Goal: Information Seeking & Learning: Learn about a topic

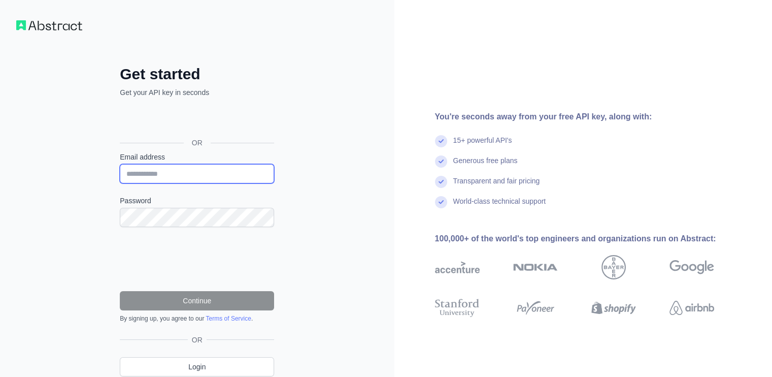
click at [166, 172] on input "Email address" at bounding box center [197, 173] width 154 height 19
type input "**********"
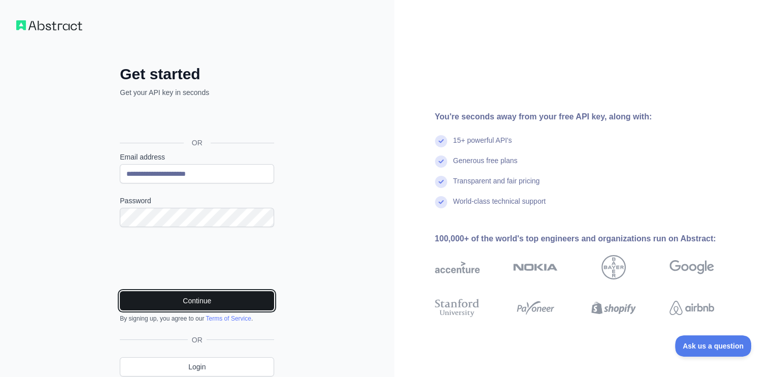
click at [165, 298] on button "Continue" at bounding box center [197, 300] width 154 height 19
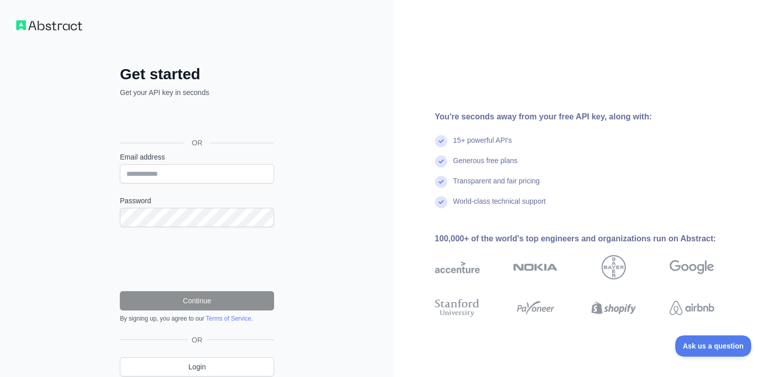
scroll to position [39, 0]
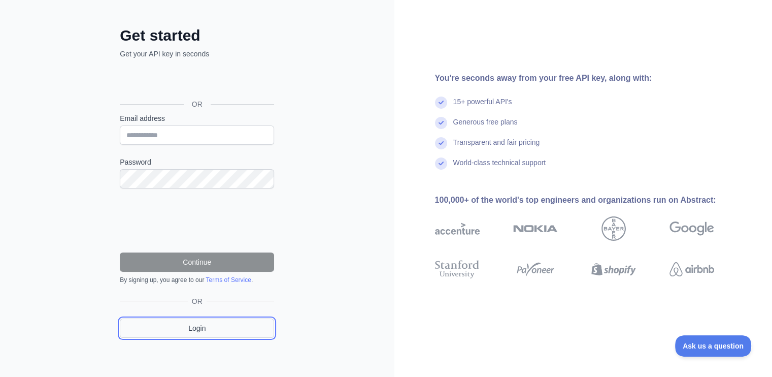
click at [202, 332] on link "Login" at bounding box center [197, 327] width 154 height 19
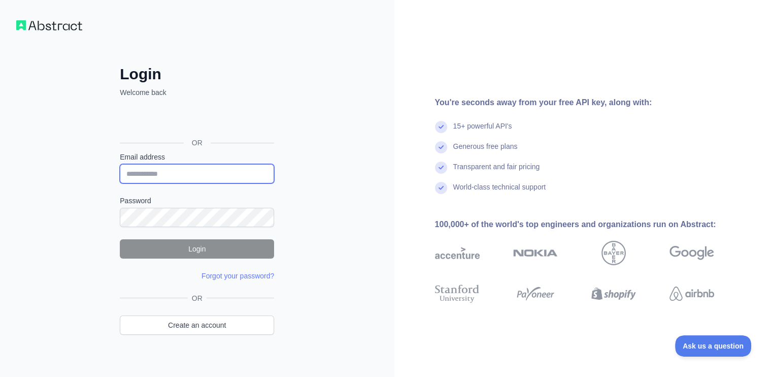
click at [173, 174] on input "Email address" at bounding box center [197, 173] width 154 height 19
type input "**********"
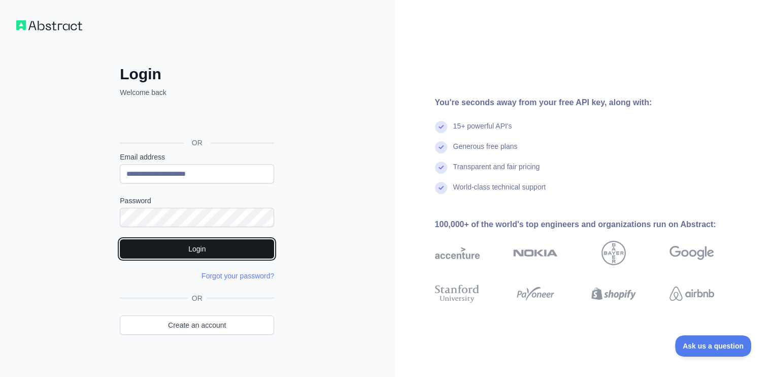
click at [190, 249] on button "Login" at bounding box center [197, 248] width 154 height 19
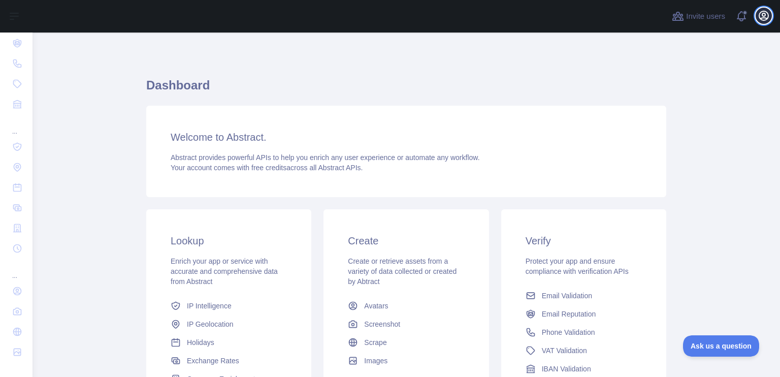
click at [762, 14] on icon "button" at bounding box center [763, 15] width 9 height 9
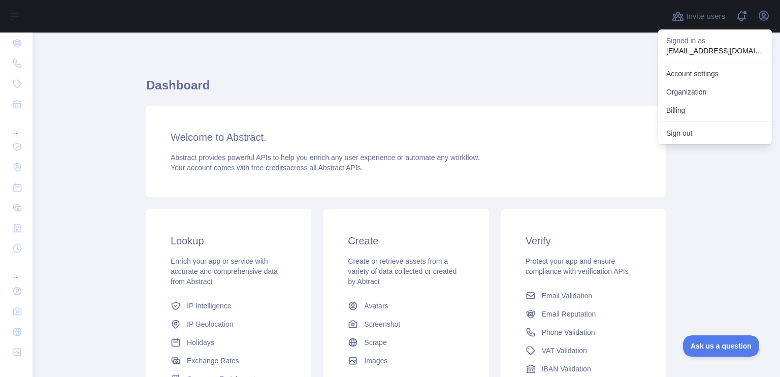
click at [629, 54] on div "Dashboard Welcome to Abstract. Abstract provides powerful APIs to help you enri…" at bounding box center [406, 269] width 520 height 473
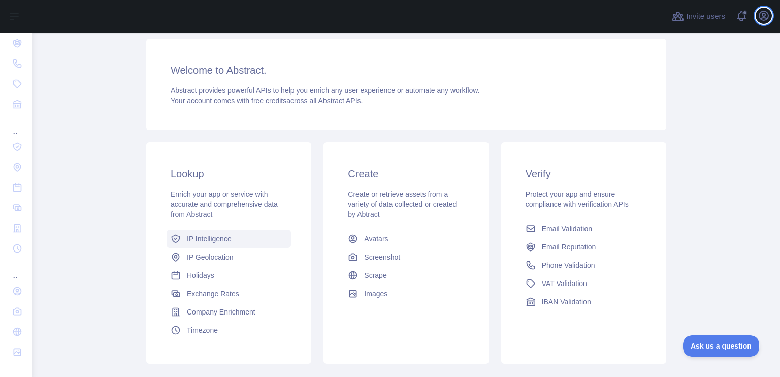
scroll to position [69, 0]
click at [205, 329] on span "Timezone" at bounding box center [202, 329] width 31 height 10
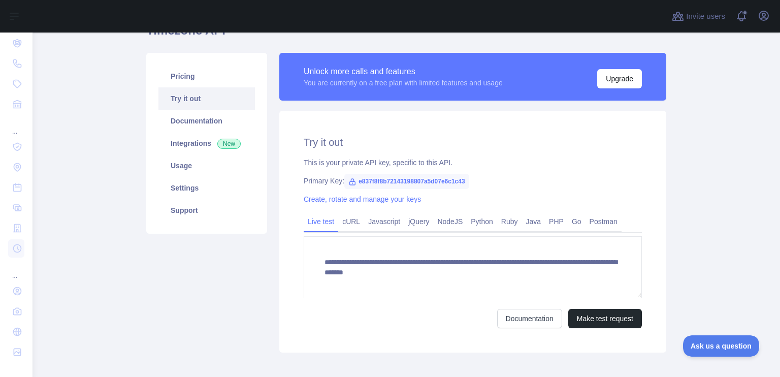
scroll to position [60, 0]
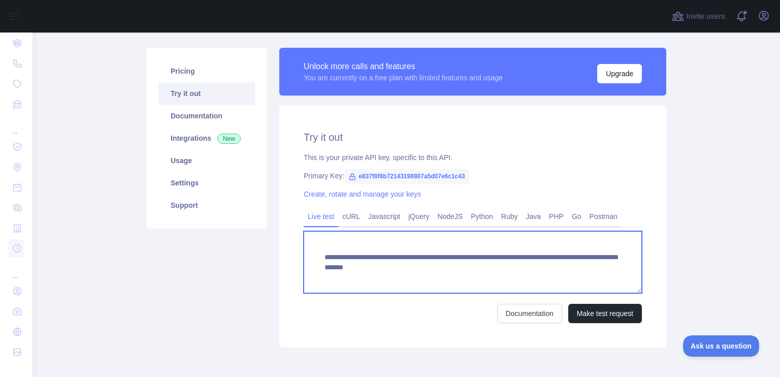
drag, startPoint x: 584, startPoint y: 267, endPoint x: 306, endPoint y: 260, distance: 277.9
click at [306, 260] on textarea "**********" at bounding box center [473, 262] width 338 height 62
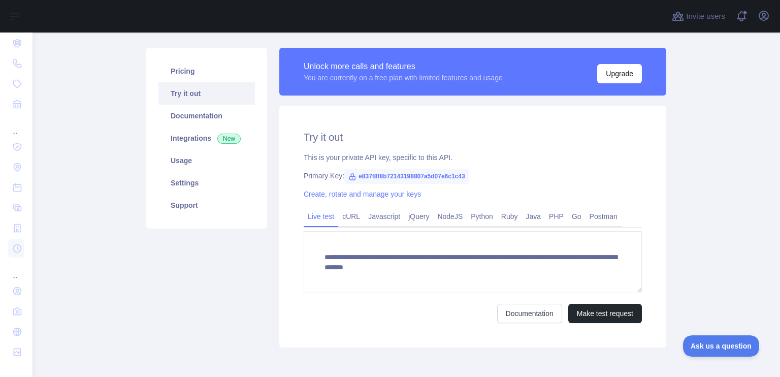
click at [560, 146] on div "**********" at bounding box center [472, 227] width 387 height 242
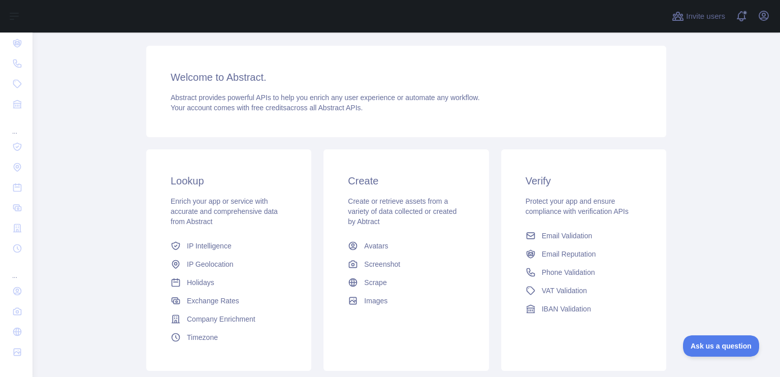
scroll to position [60, 0]
click at [215, 319] on span "Company Enrichment" at bounding box center [221, 319] width 69 height 10
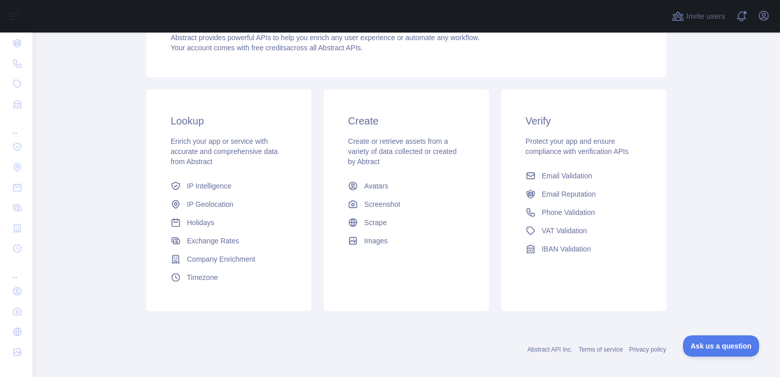
scroll to position [106, 0]
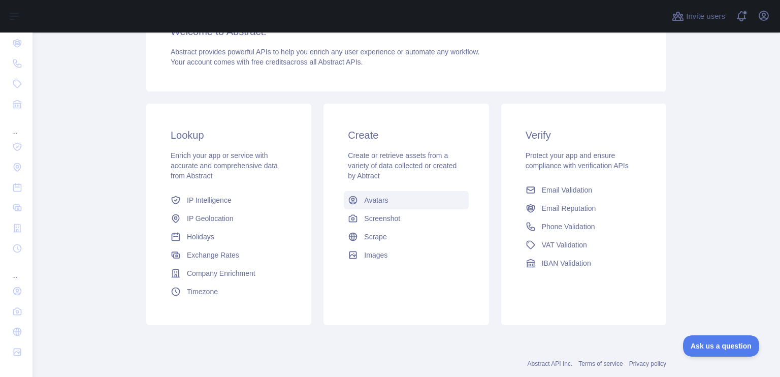
click at [371, 202] on span "Avatars" at bounding box center [376, 200] width 24 height 10
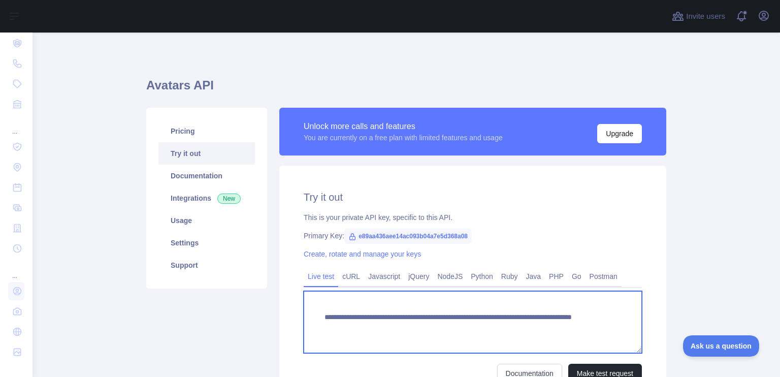
drag, startPoint x: 543, startPoint y: 333, endPoint x: 305, endPoint y: 315, distance: 238.8
click at [305, 315] on textarea "**********" at bounding box center [473, 322] width 338 height 62
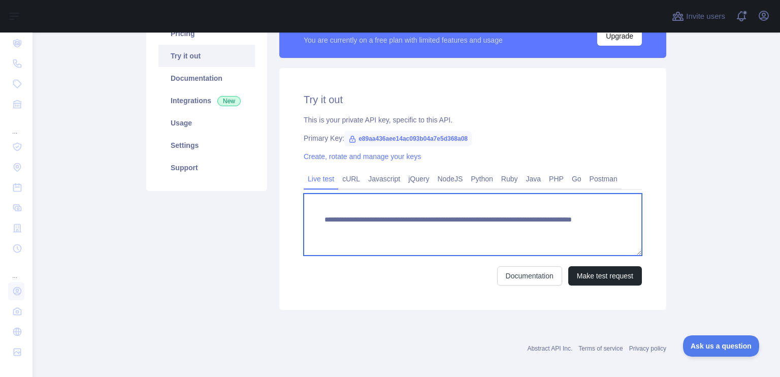
scroll to position [96, 0]
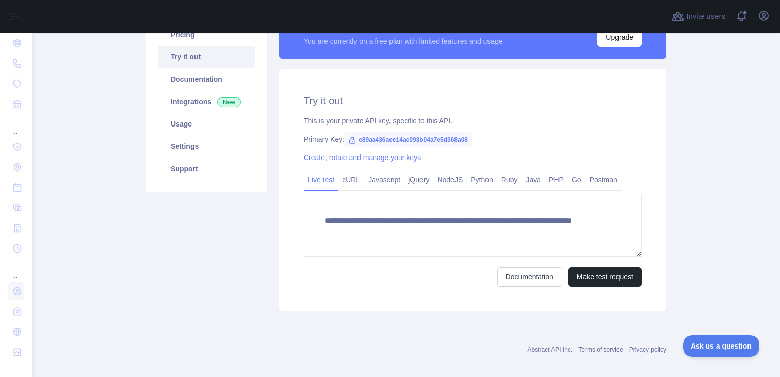
click at [144, 228] on div "Pricing Try it out Documentation Integrations New Usage Settings Support" at bounding box center [206, 161] width 133 height 300
click at [351, 177] on link "cURL" at bounding box center [351, 180] width 26 height 16
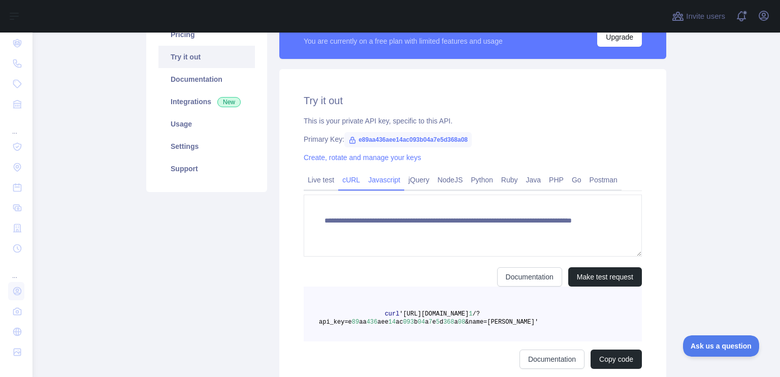
scroll to position [95, 0]
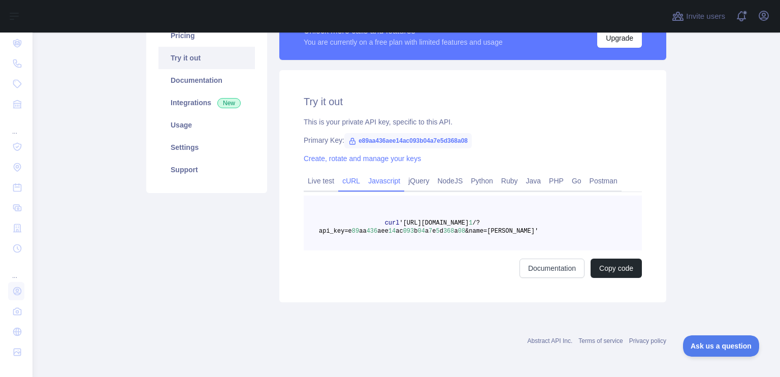
click at [372, 178] on link "Javascript" at bounding box center [384, 181] width 40 height 16
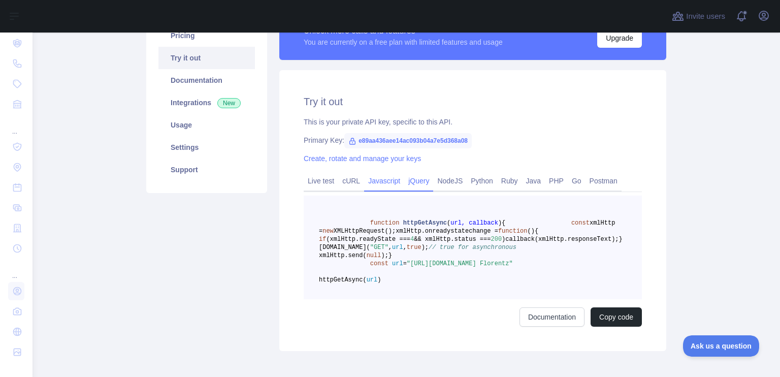
click at [404, 178] on link "jQuery" at bounding box center [418, 181] width 29 height 16
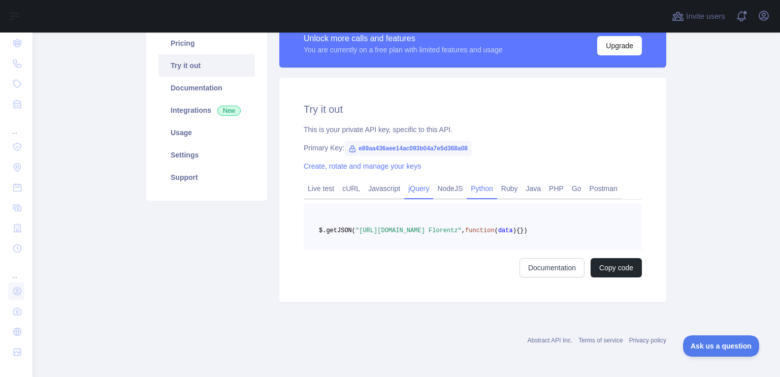
click at [469, 180] on link "Python" at bounding box center [482, 188] width 30 height 16
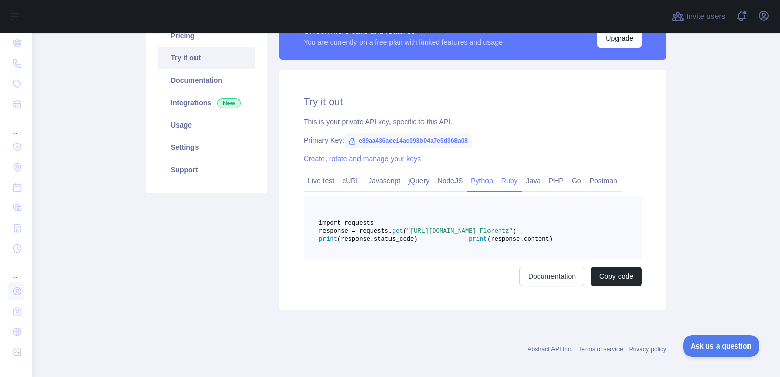
click at [498, 179] on link "Ruby" at bounding box center [509, 181] width 25 height 16
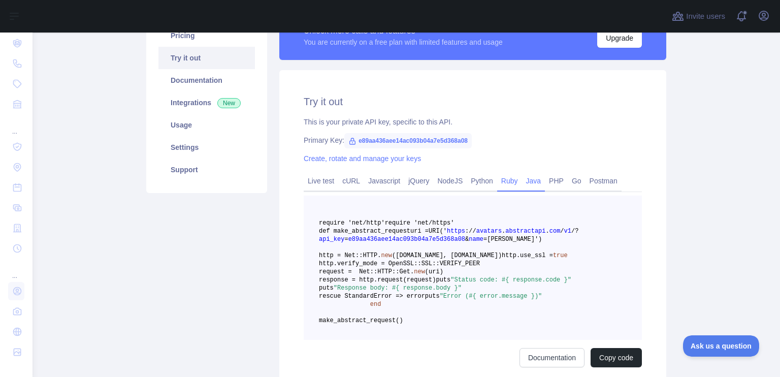
click at [527, 178] on link "Java" at bounding box center [533, 181] width 23 height 16
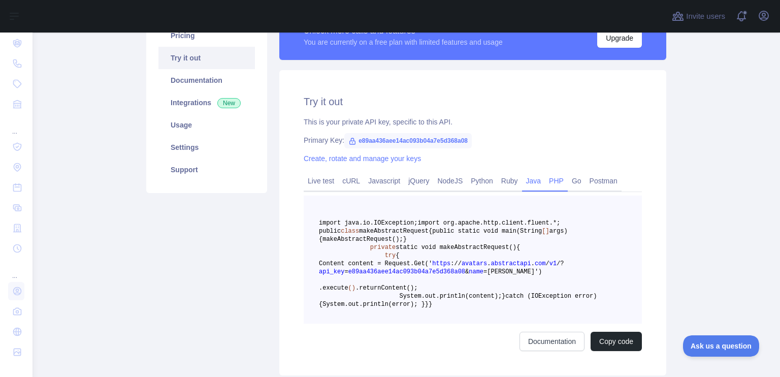
click at [545, 178] on link "PHP" at bounding box center [556, 181] width 23 height 16
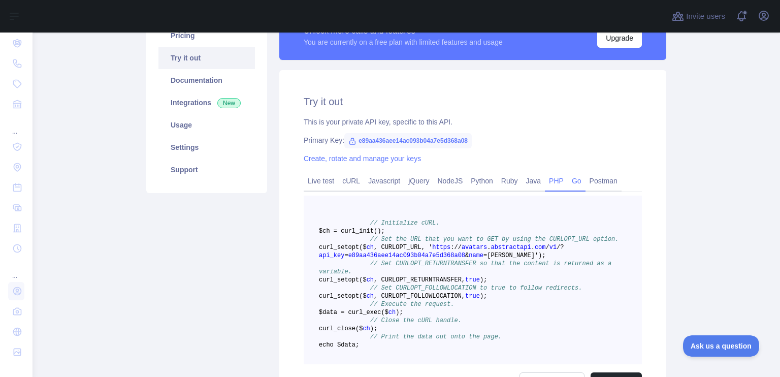
click at [573, 178] on link "Go" at bounding box center [577, 181] width 18 height 16
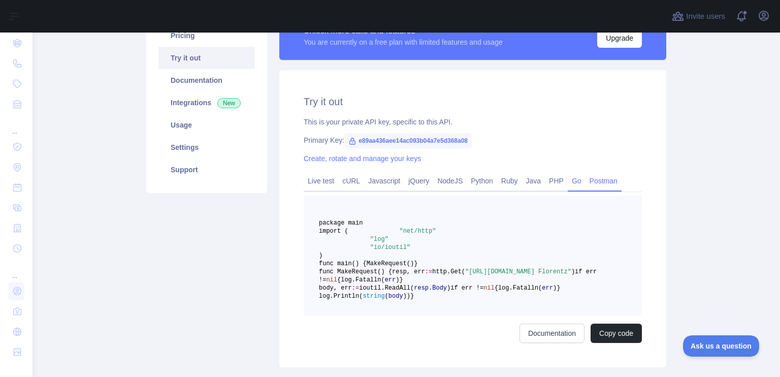
click at [612, 176] on link "Postman" at bounding box center [604, 181] width 36 height 16
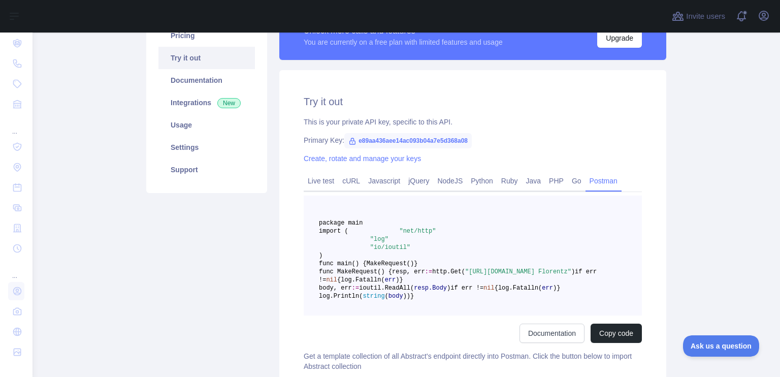
scroll to position [71, 0]
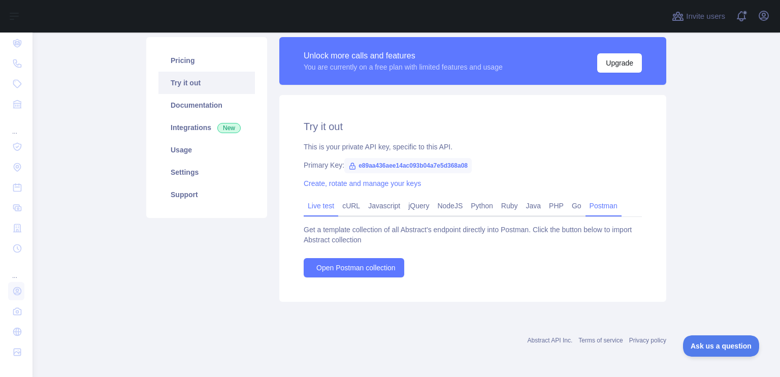
click at [320, 207] on link "Live test" at bounding box center [321, 206] width 35 height 16
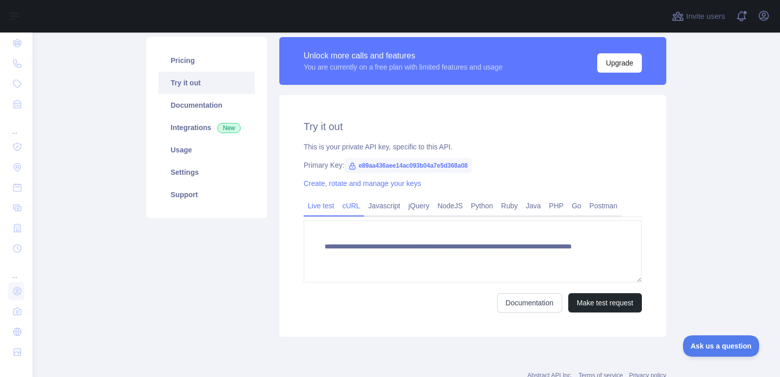
click at [342, 205] on link "cURL" at bounding box center [351, 206] width 26 height 16
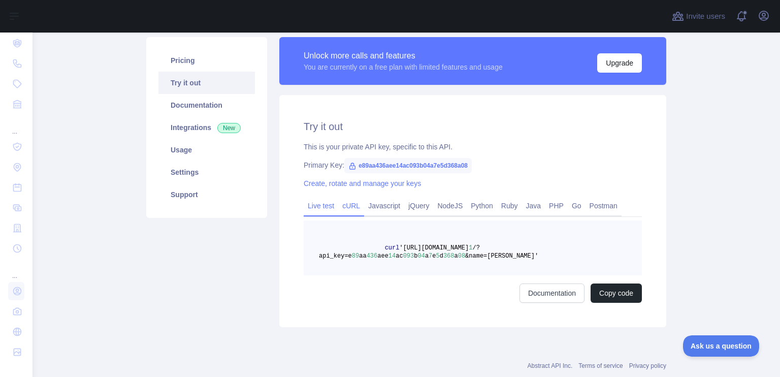
click at [313, 205] on link "Live test" at bounding box center [321, 206] width 35 height 16
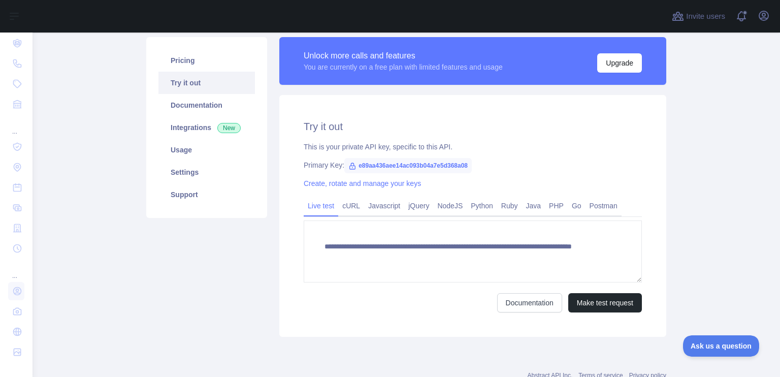
click at [215, 268] on div "Pricing Try it out Documentation Integrations New Usage Settings Support" at bounding box center [206, 187] width 133 height 300
click at [161, 258] on div "Pricing Try it out Documentation Integrations New Usage Settings Support" at bounding box center [206, 187] width 133 height 300
click at [191, 282] on div "Pricing Try it out Documentation Integrations New Usage Settings Support" at bounding box center [206, 187] width 133 height 300
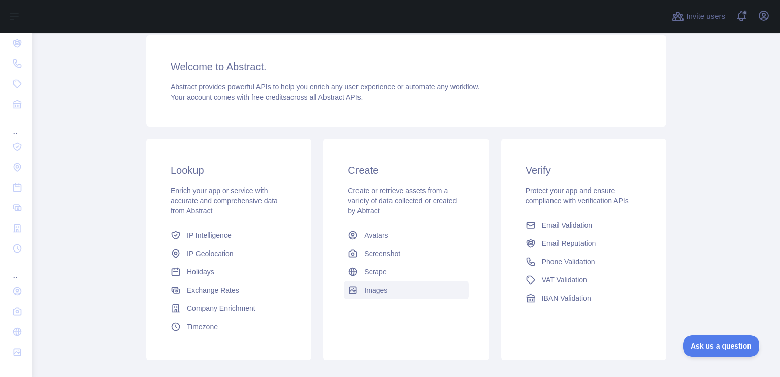
click at [384, 288] on link "Images" at bounding box center [406, 290] width 124 height 18
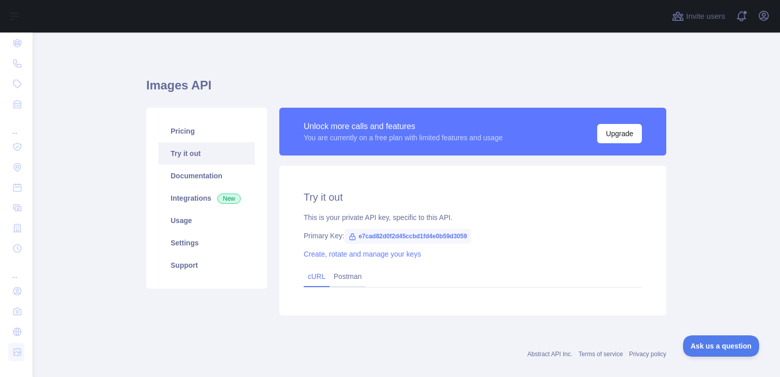
click at [310, 278] on link "cURL" at bounding box center [317, 276] width 18 height 8
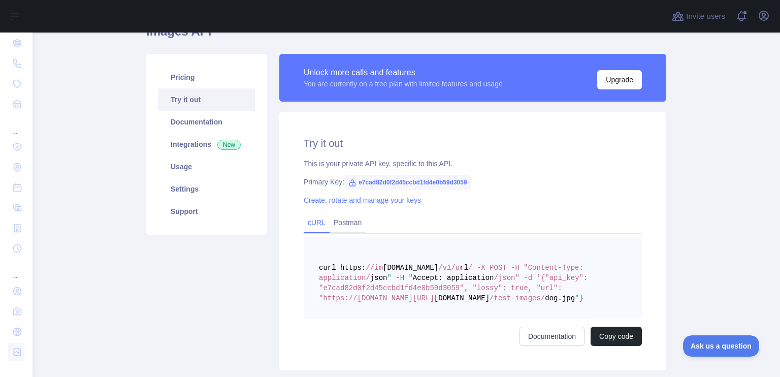
scroll to position [52, 0]
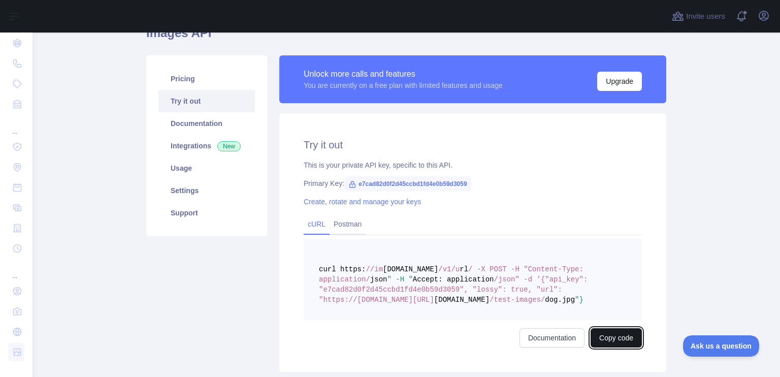
click at [607, 341] on button "Copy code" at bounding box center [616, 337] width 51 height 19
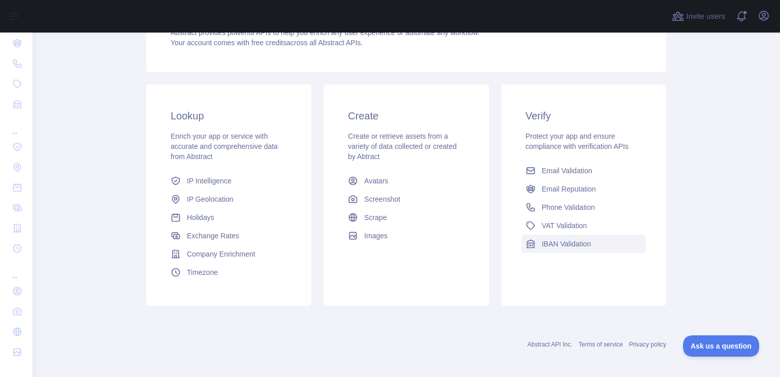
scroll to position [125, 0]
